Goal: Task Accomplishment & Management: Use online tool/utility

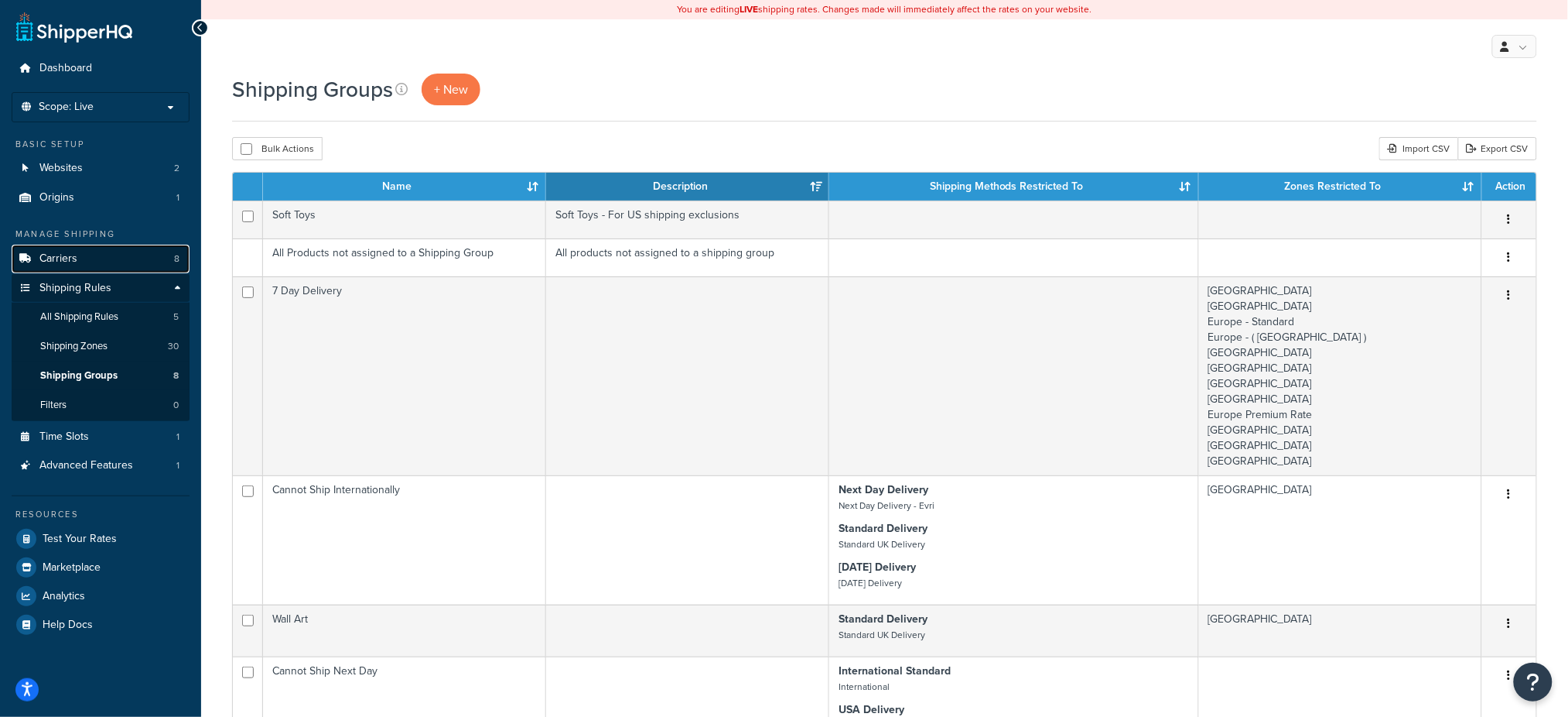
click at [99, 253] on link "Carriers 8" at bounding box center [101, 259] width 178 height 28
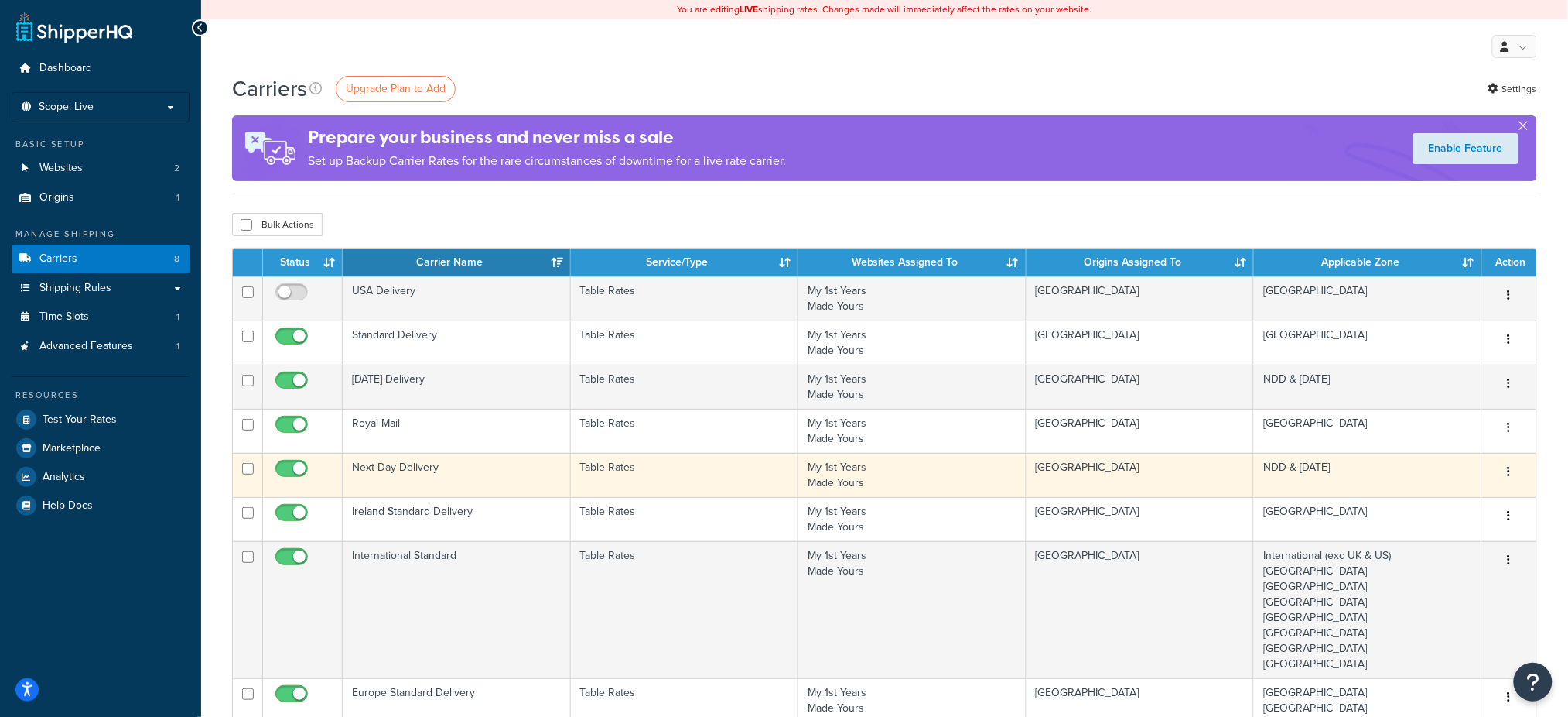
click at [427, 466] on td "Next Day Delivery" at bounding box center [456, 475] width 228 height 44
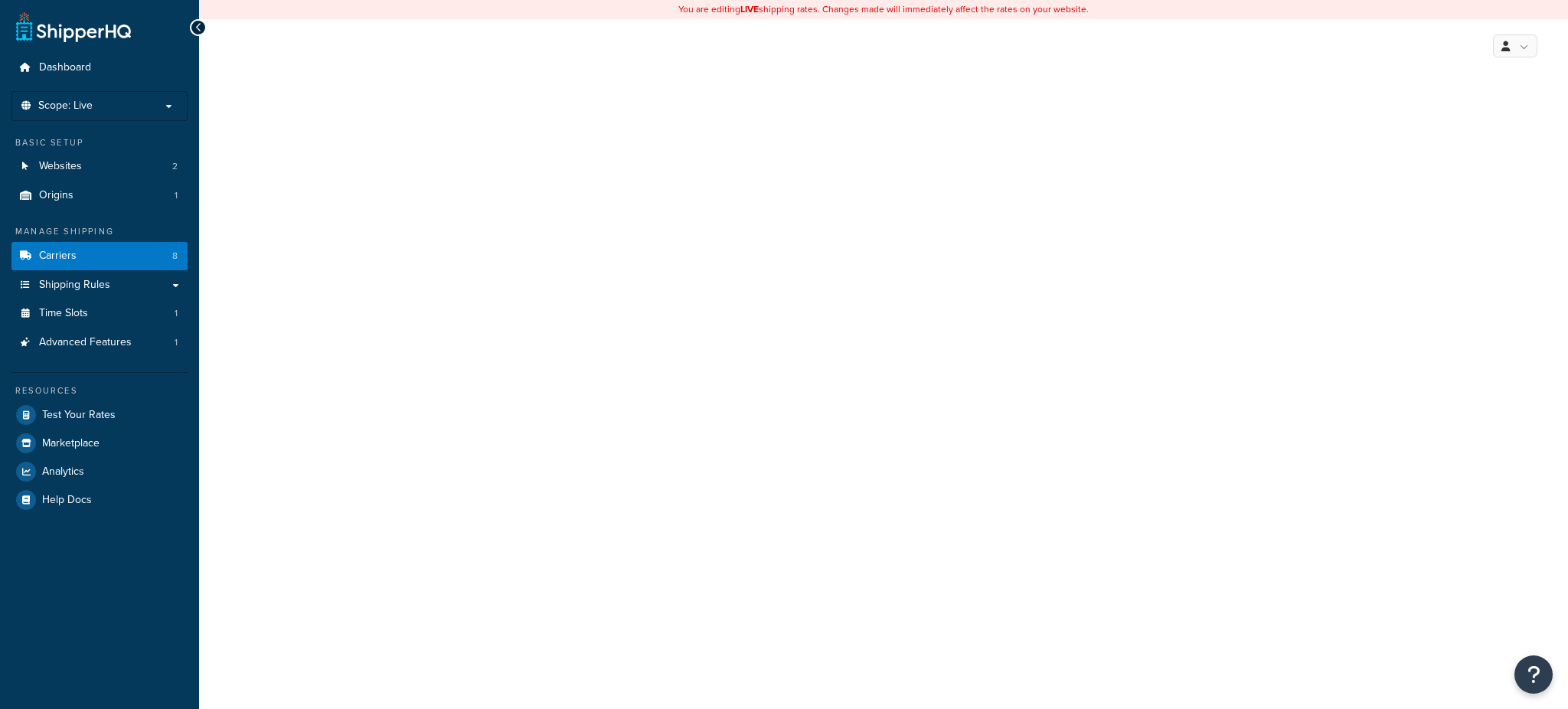
select select "25"
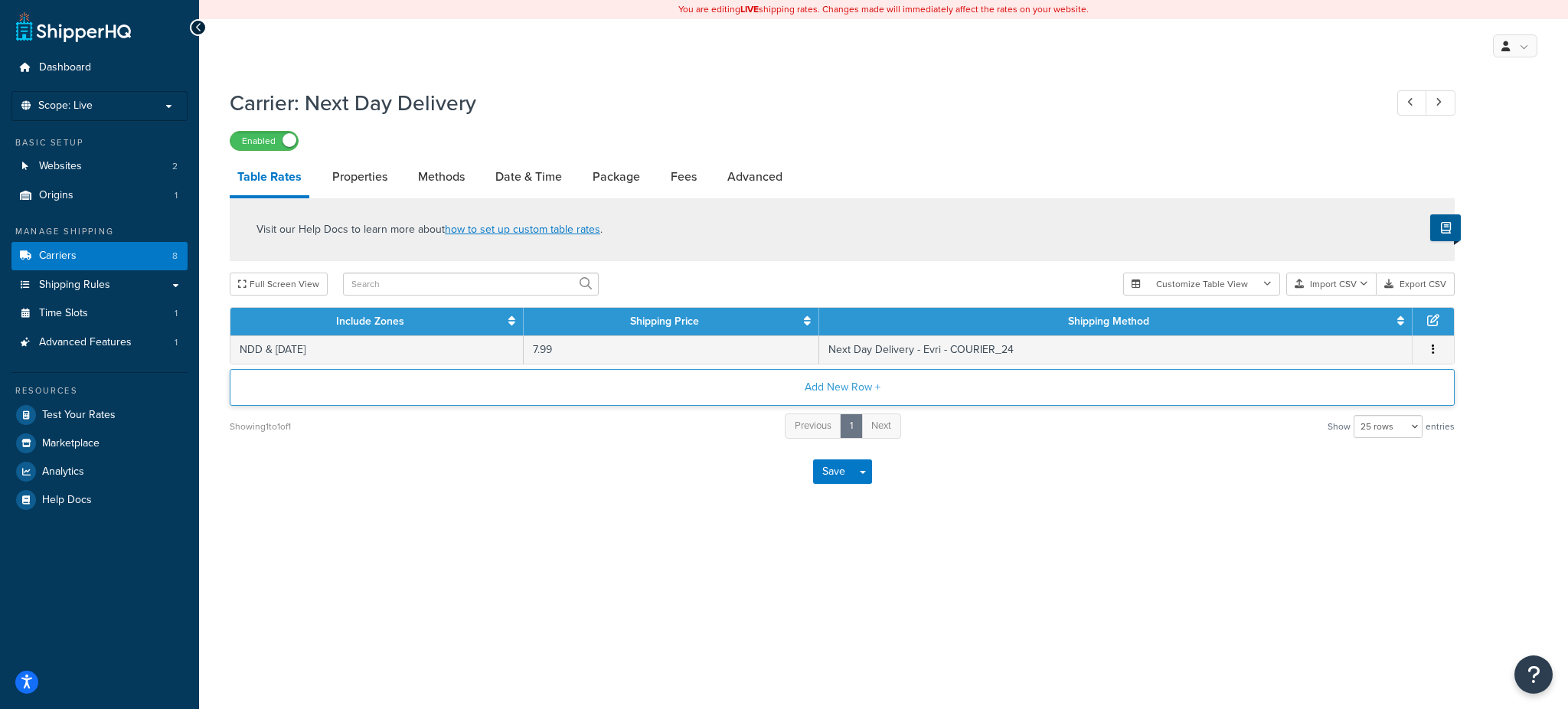
click at [849, 376] on button "Add New Row +" at bounding box center [842, 387] width 1225 height 37
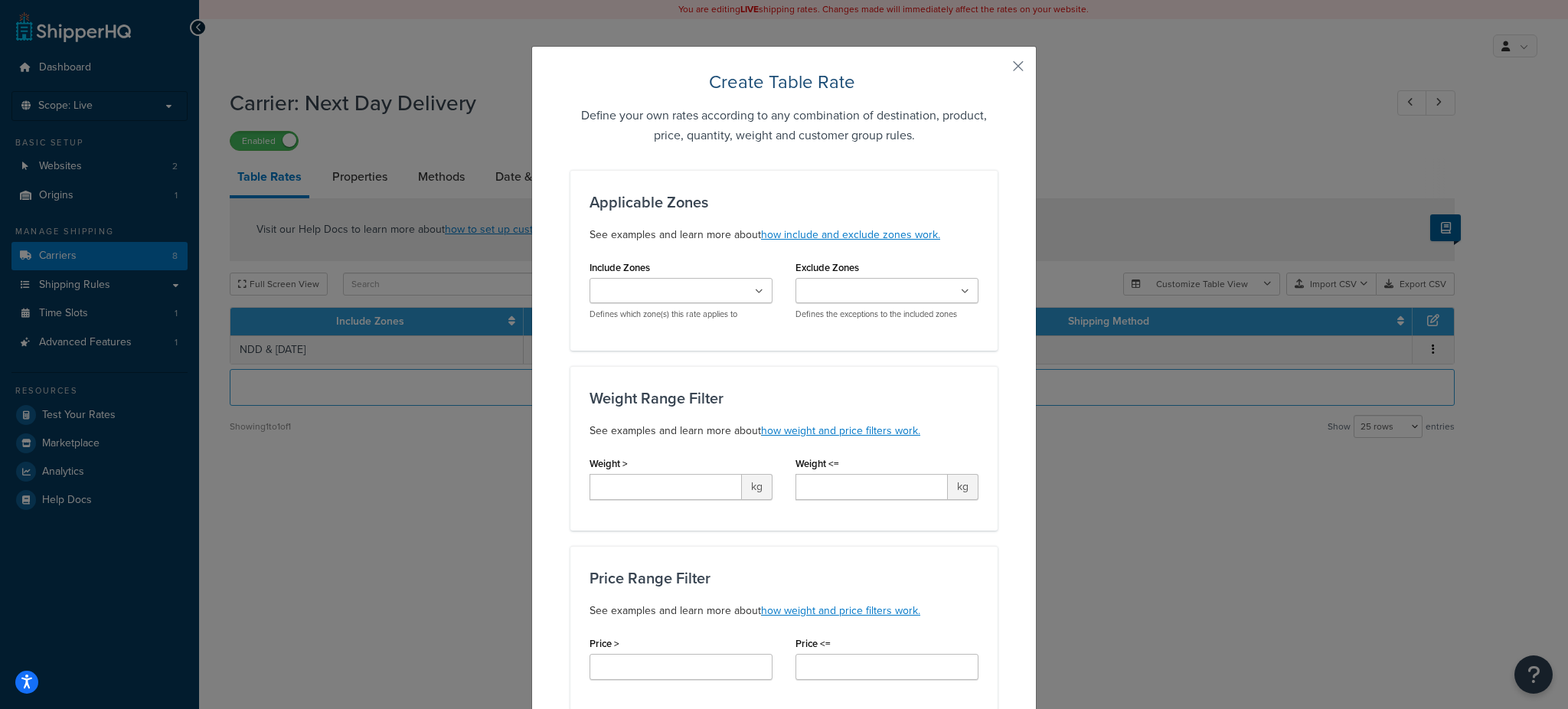
click at [663, 278] on div "Include Zones International (exc UK & US) Pakistan Greece Norway Cyprus USA NDD…" at bounding box center [681, 288] width 183 height 63
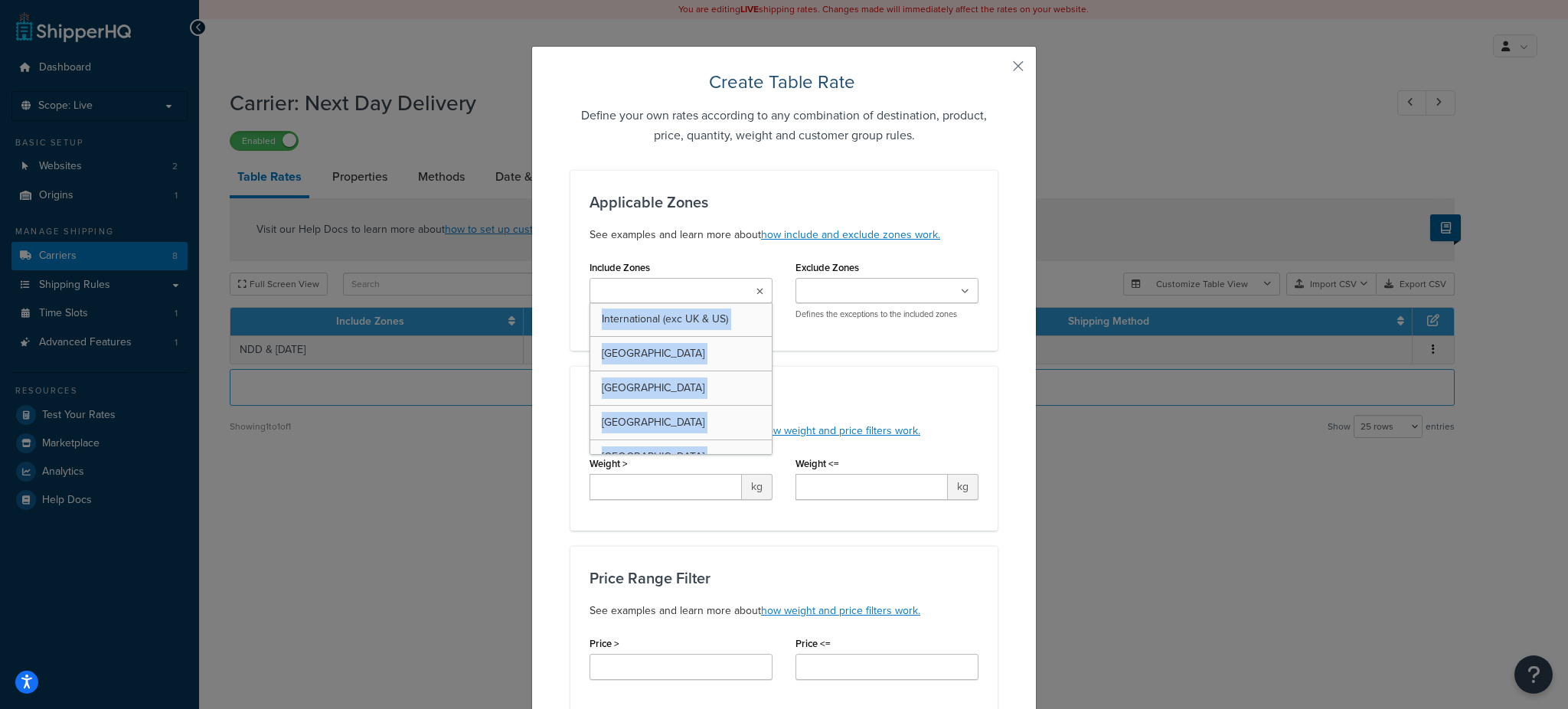
click at [665, 283] on input "Include Zones" at bounding box center [662, 292] width 136 height 17
click at [665, 282] on ul at bounding box center [681, 290] width 183 height 25
drag, startPoint x: 665, startPoint y: 283, endPoint x: 698, endPoint y: 292, distance: 34.2
click at [665, 285] on input "Include Zones" at bounding box center [662, 292] width 136 height 17
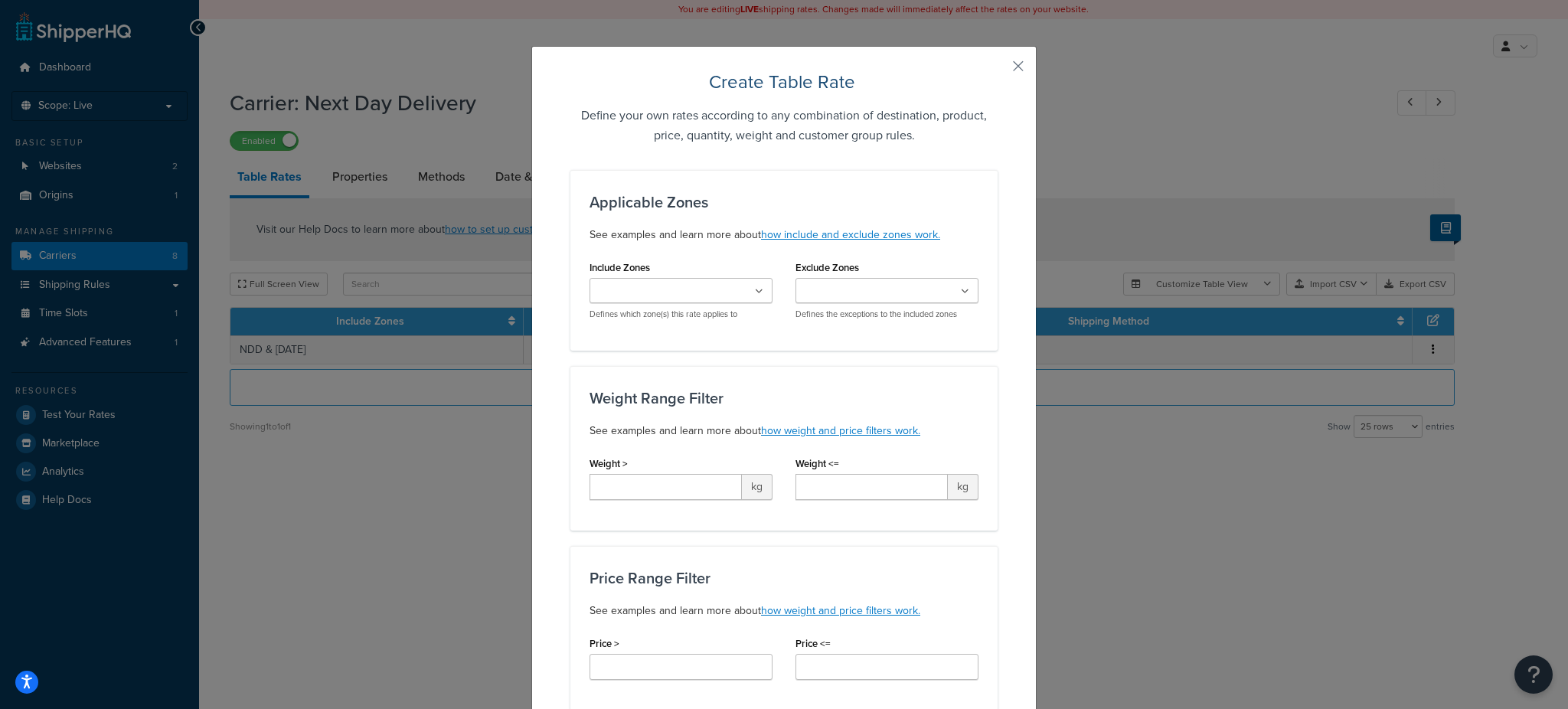
click at [1099, 401] on div "Create Table Rate Define your own rates according to any combination of destina…" at bounding box center [784, 354] width 1568 height 709
click at [717, 286] on ul at bounding box center [681, 290] width 183 height 25
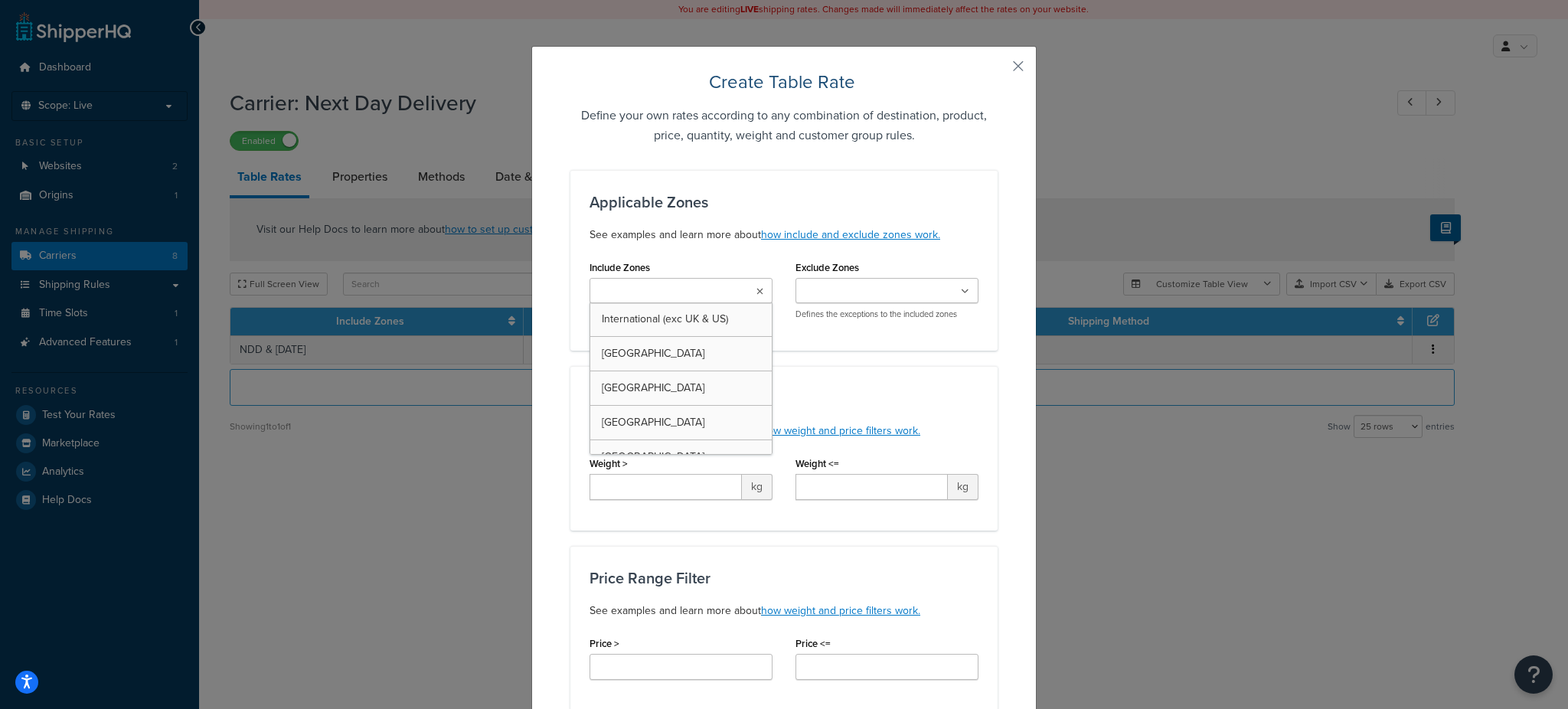
type input "n"
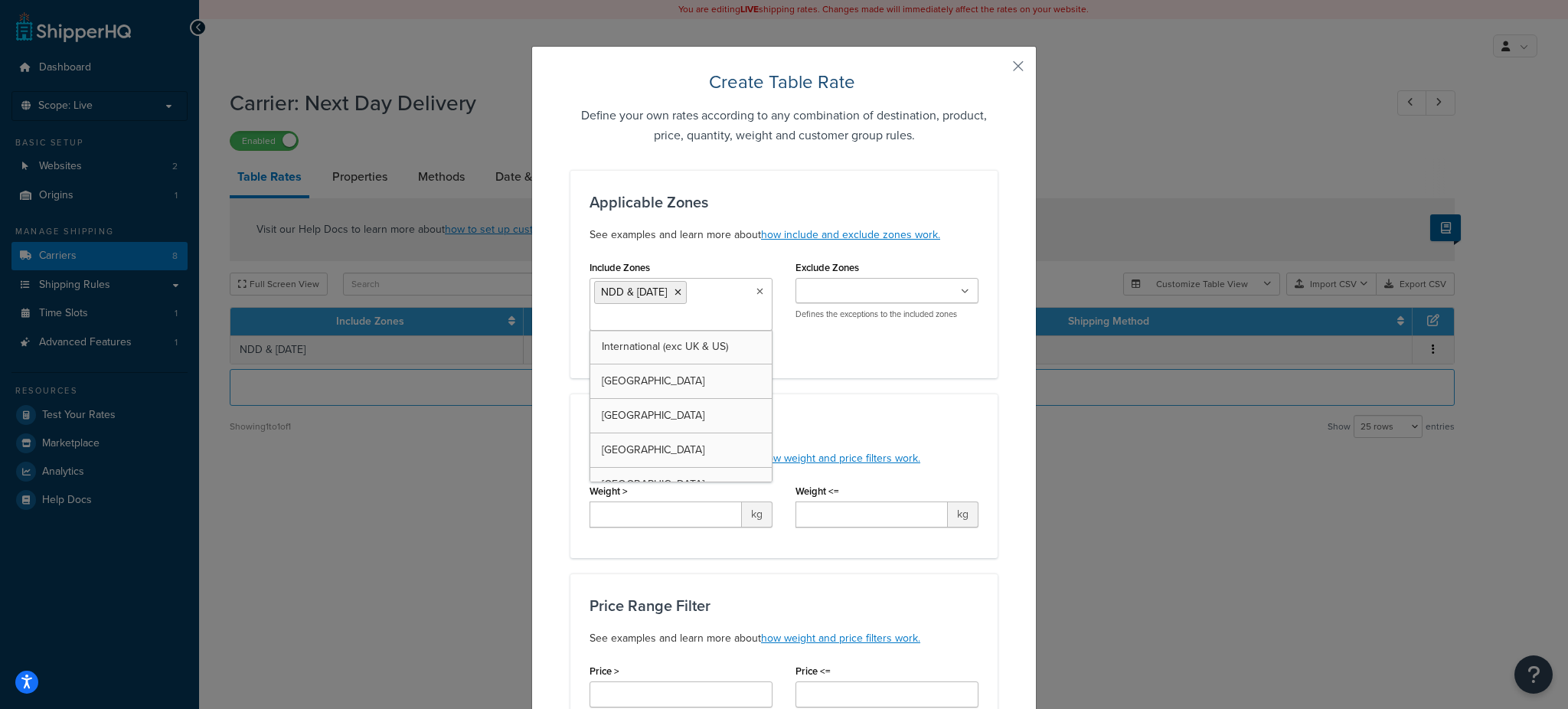
click at [871, 377] on div "Applicable Zones See examples and learn more about how include and exclude zone…" at bounding box center [784, 274] width 427 height 208
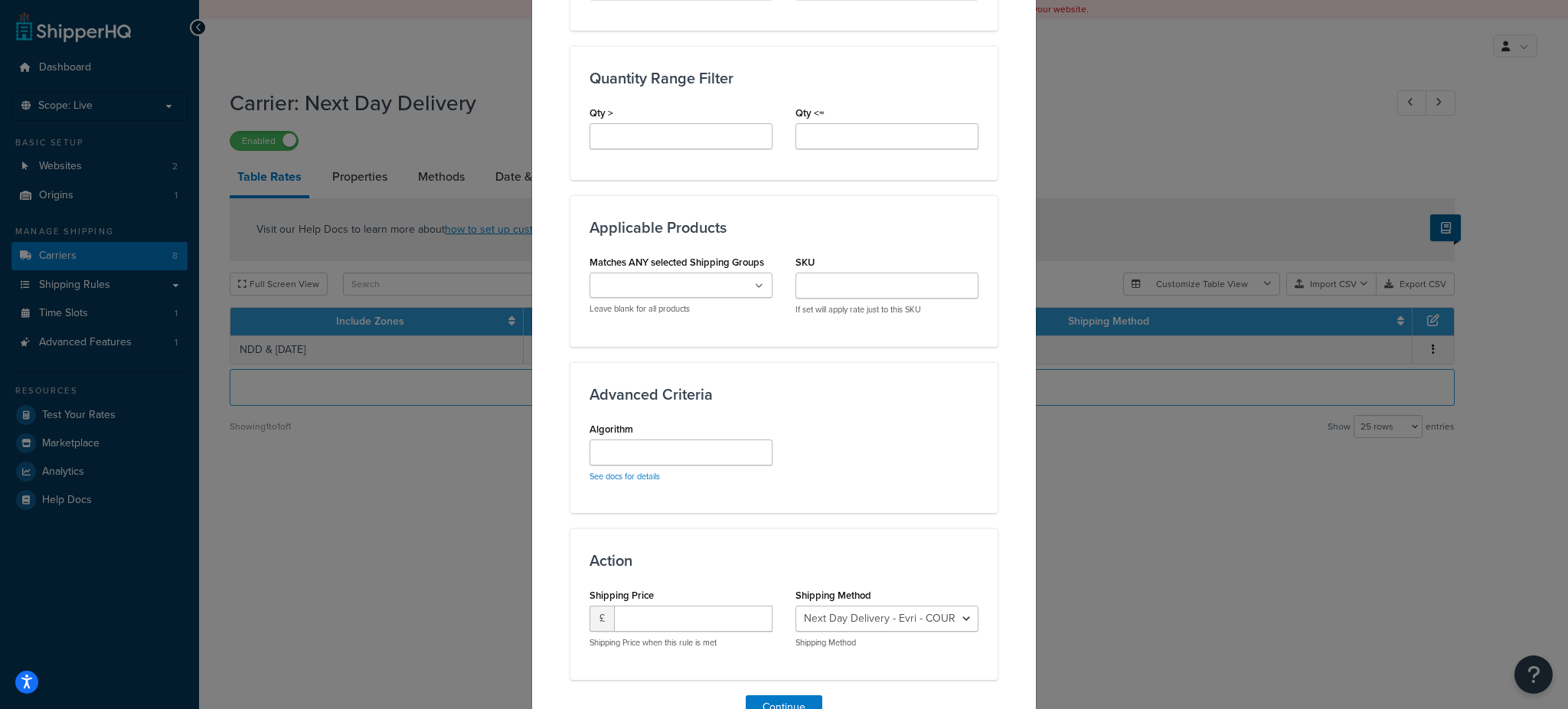
scroll to position [790, 0]
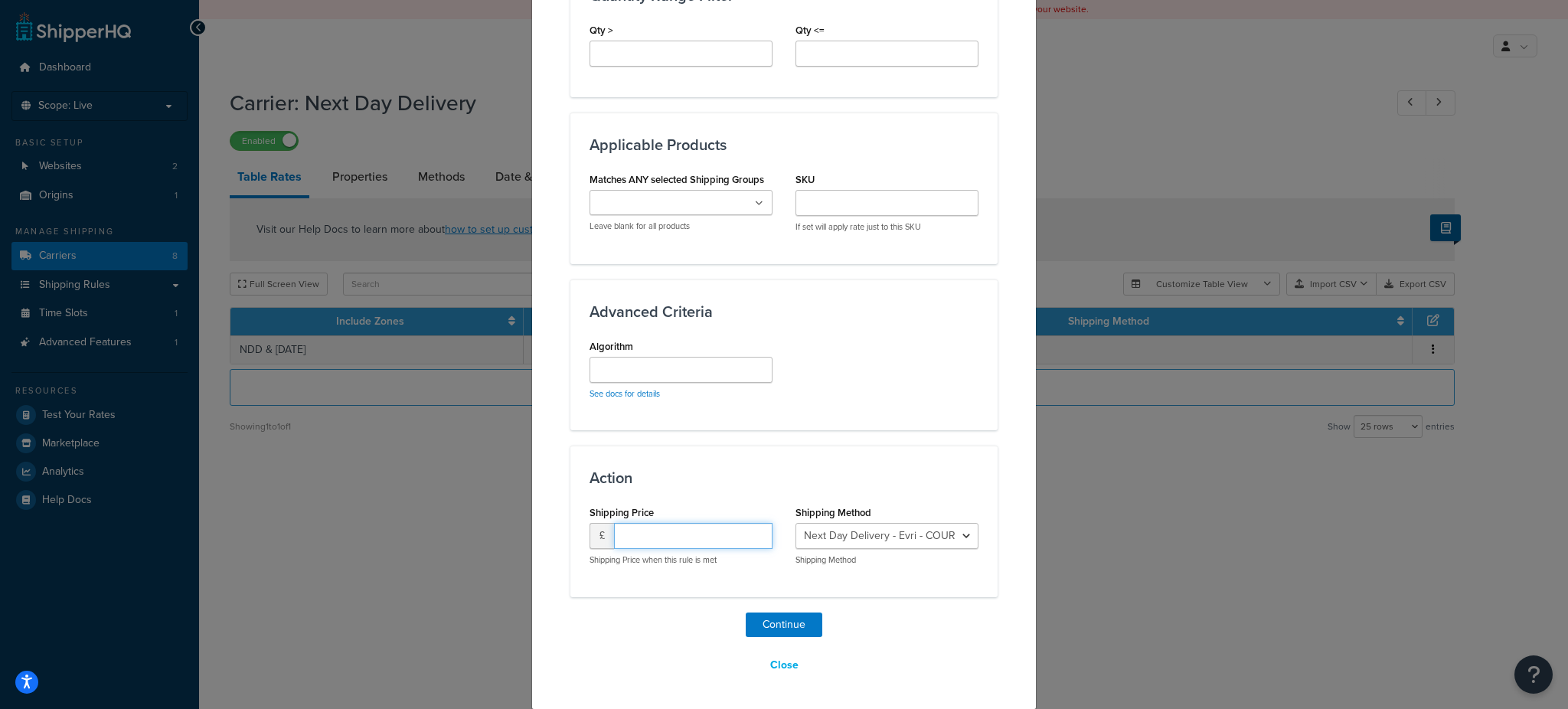
click at [695, 528] on input "number" at bounding box center [693, 535] width 158 height 26
type input "9.99"
click at [889, 534] on select "Next Day Delivery - Evri - COURIER_24 Next Day Delivery - DPD - Next_Day_Delive…" at bounding box center [886, 535] width 183 height 26
select select "182205"
click at [795, 523] on select "Next Day Delivery - Evri - COURIER_24 Next Day Delivery - DPD - Next_Day_Delive…" at bounding box center [886, 535] width 183 height 26
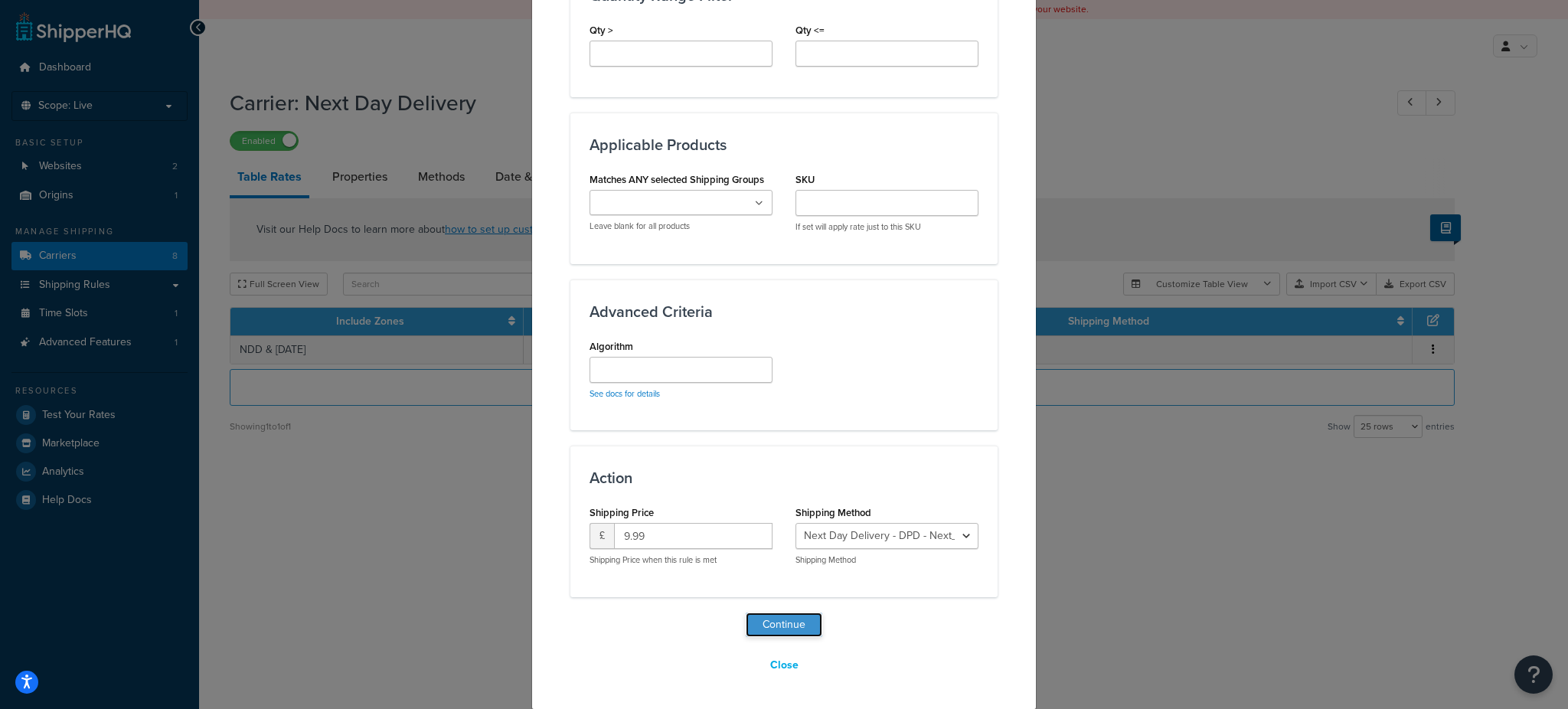
click at [796, 622] on button "Continue" at bounding box center [784, 624] width 76 height 24
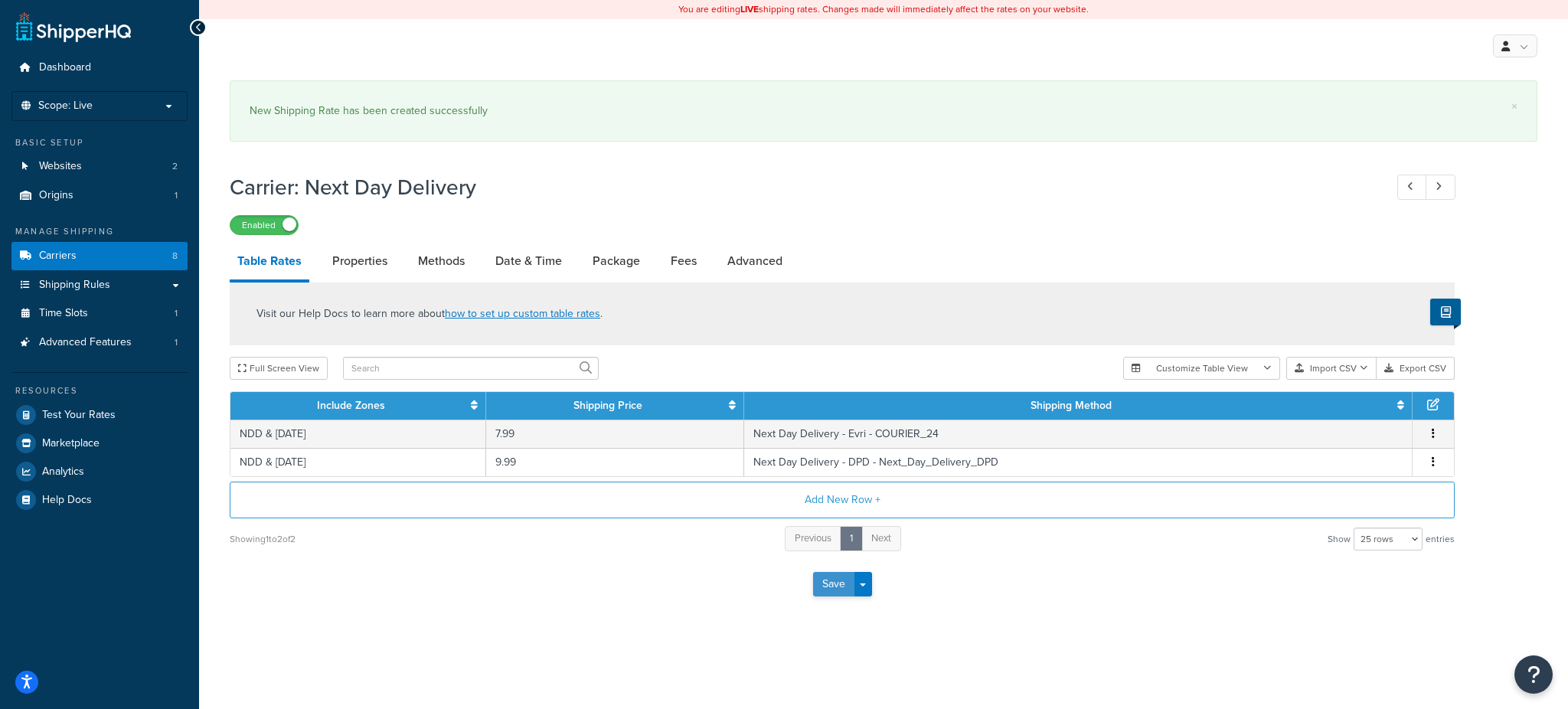
click at [834, 576] on button "Save" at bounding box center [833, 583] width 41 height 24
